Goal: Communication & Community: Share content

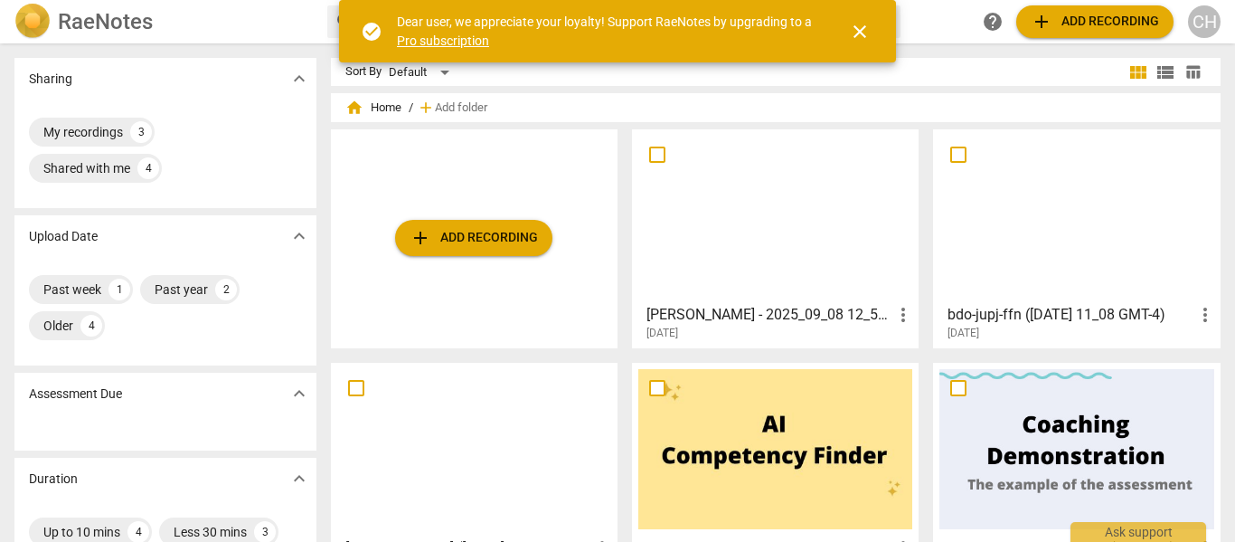
click at [769, 214] on div at bounding box center [775, 216] width 274 height 160
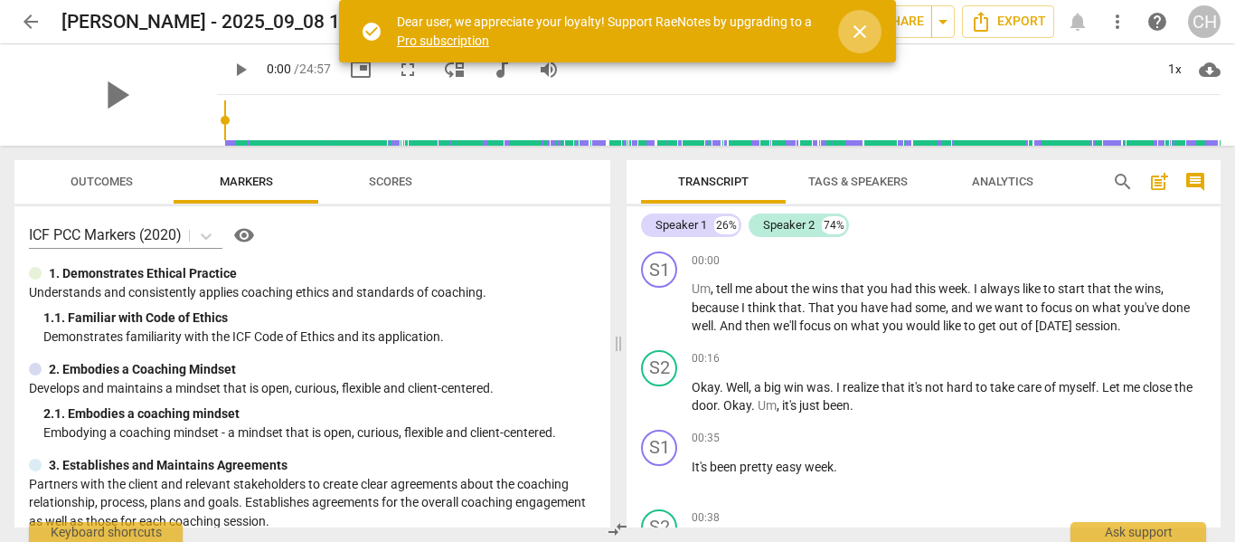
click at [861, 27] on span "close" at bounding box center [860, 32] width 22 height 22
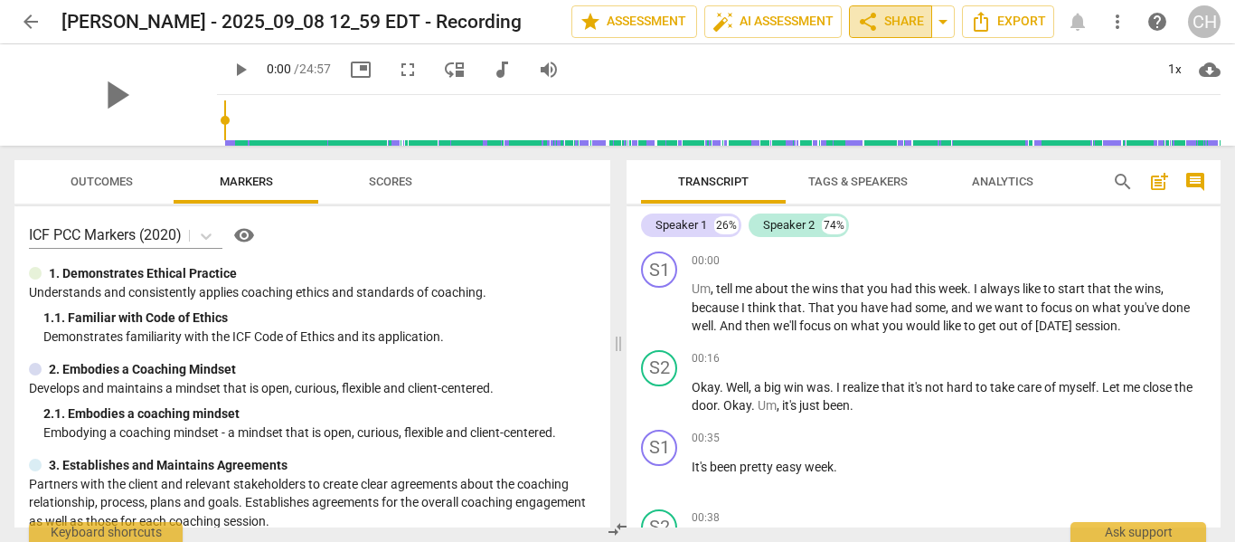
click at [873, 19] on span "share" at bounding box center [868, 22] width 22 height 22
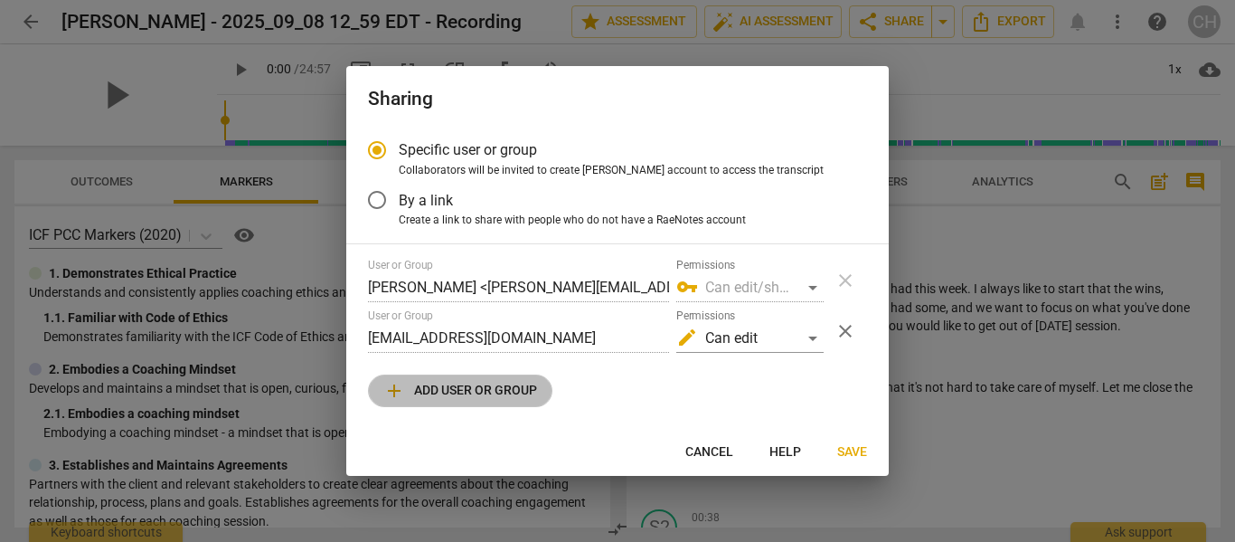
click at [438, 387] on span "add Add user or group" at bounding box center [460, 391] width 154 height 22
radio input "false"
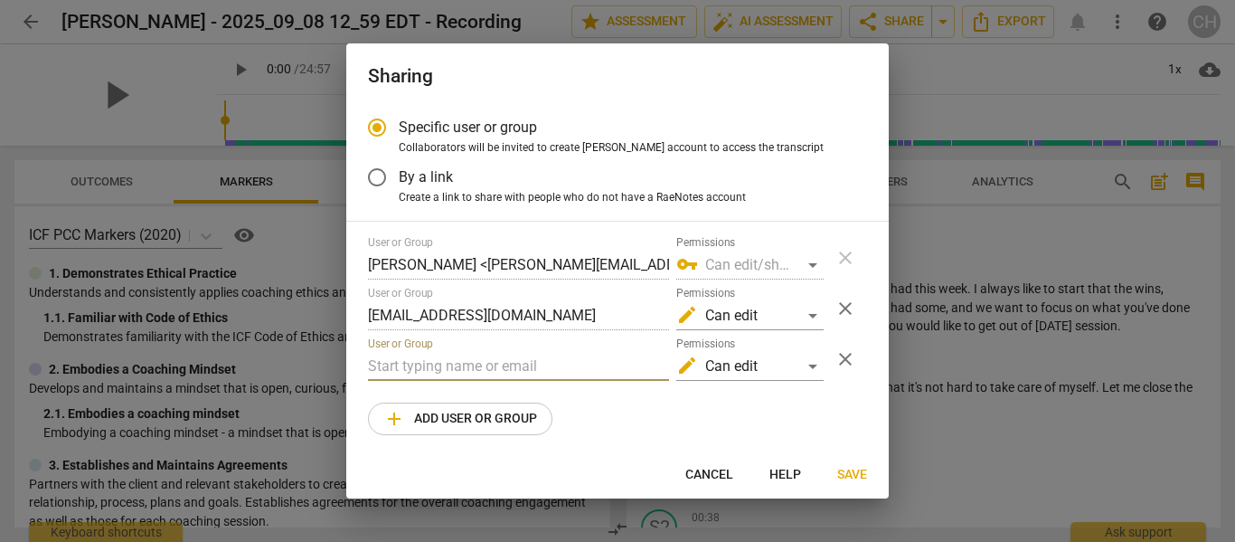
click at [414, 359] on input "text" at bounding box center [518, 366] width 301 height 29
type input "[EMAIL_ADDRESS][DOMAIN_NAME]"
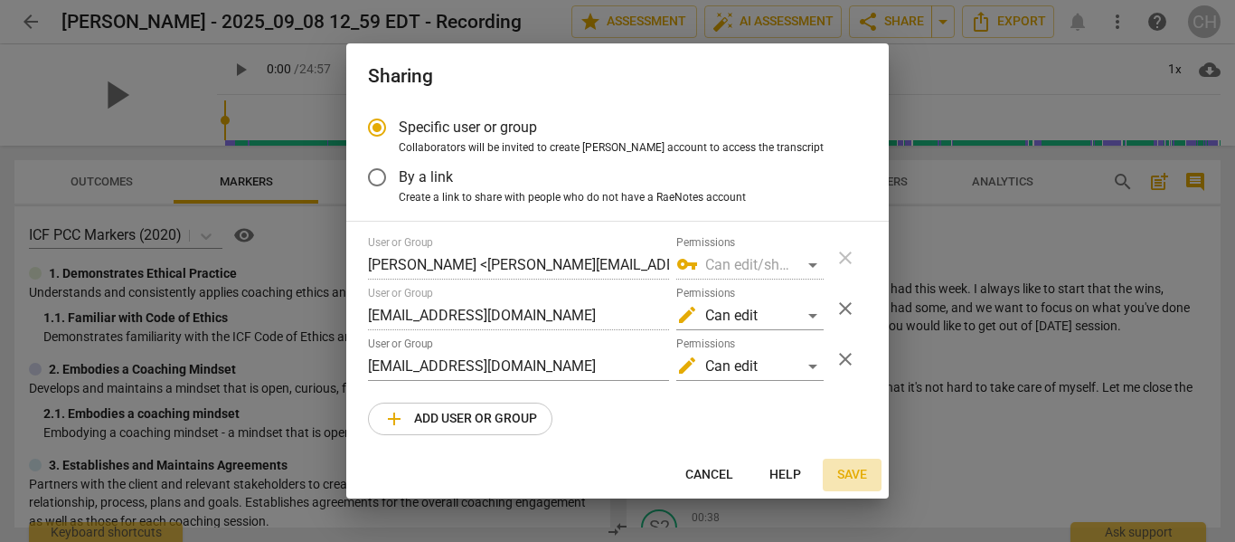
scroll to position [0, 0]
click at [853, 470] on span "Save" at bounding box center [852, 475] width 30 height 18
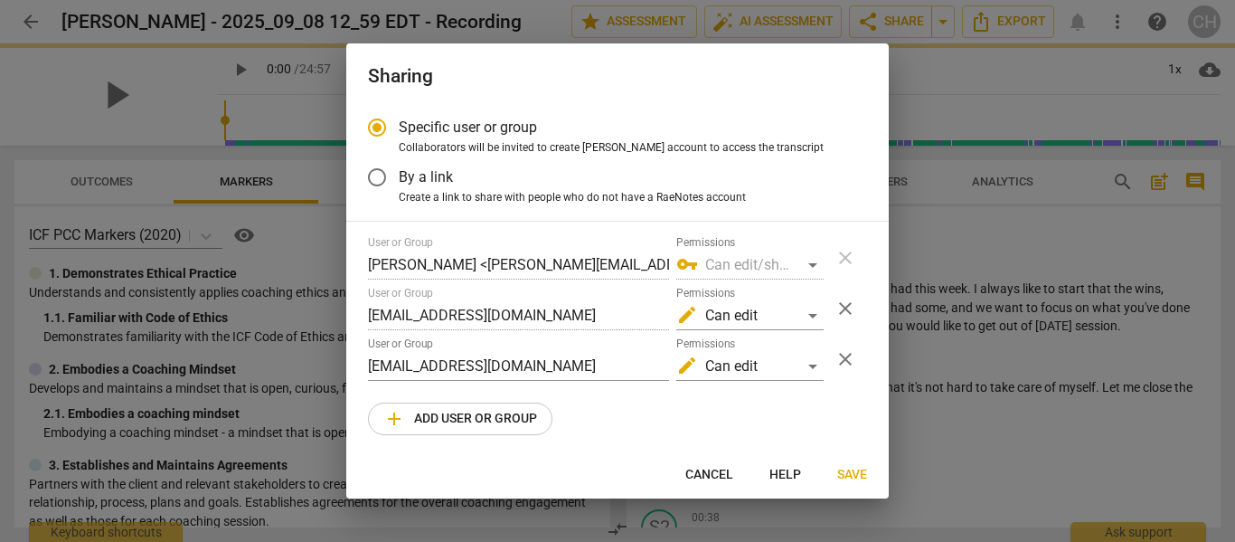
radio input "false"
type input "[PERSON_NAME] <[EMAIL_ADDRESS][DOMAIN_NAME]>"
